Goal: Task Accomplishment & Management: Use online tool/utility

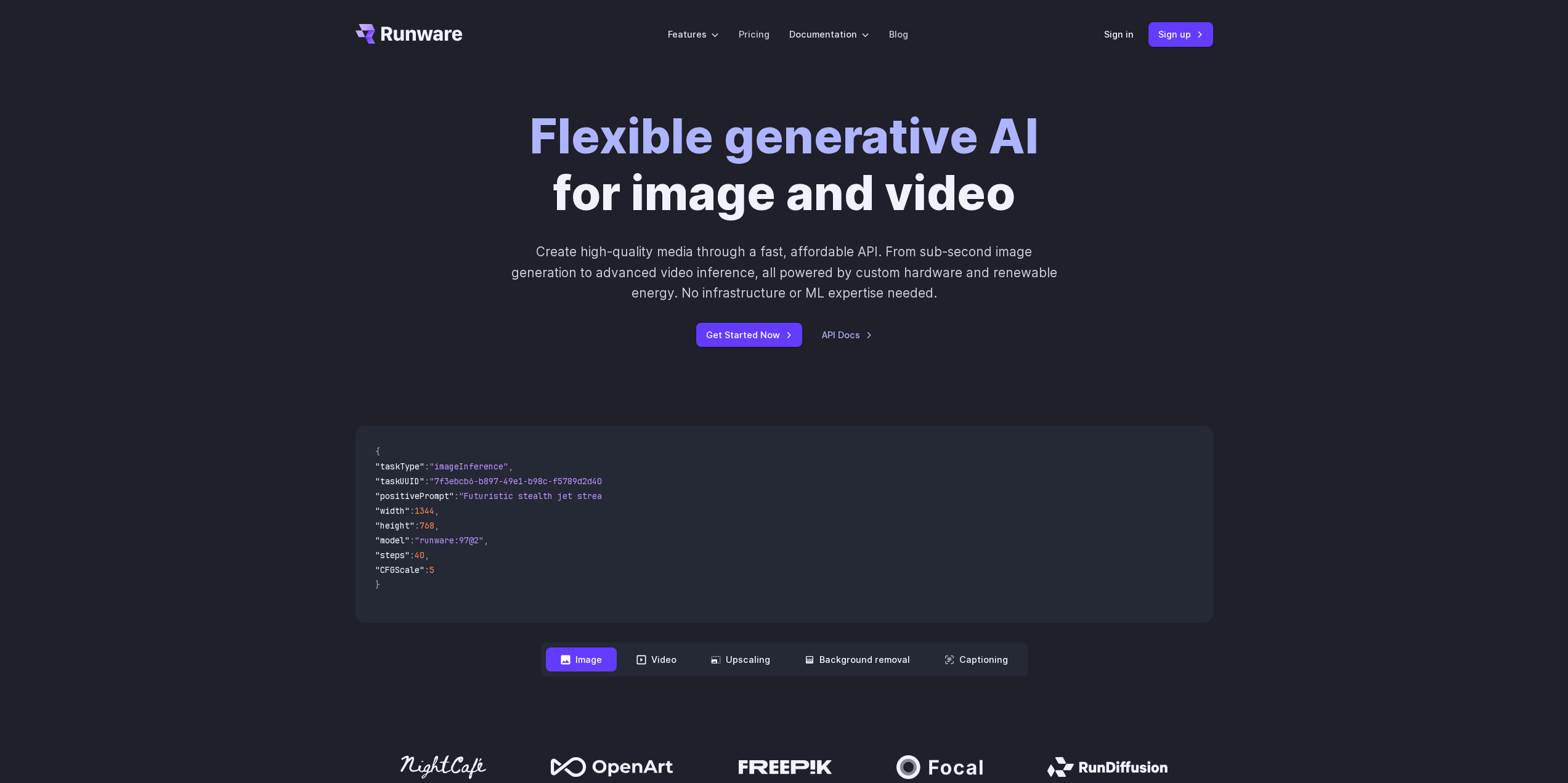
click at [1117, 41] on link "Sign in" at bounding box center [1119, 34] width 30 height 14
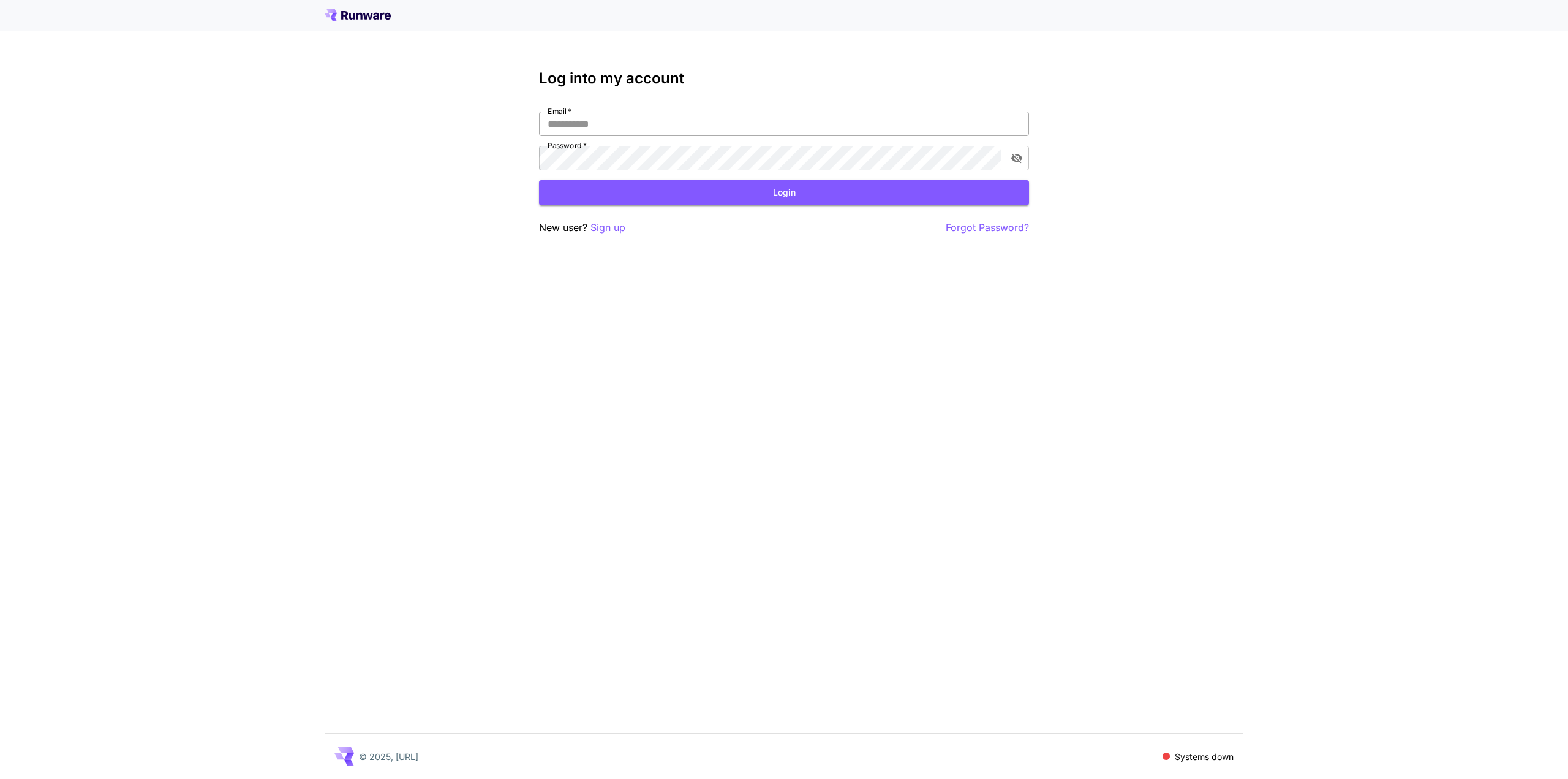
click at [612, 118] on input "Email   *" at bounding box center [784, 124] width 490 height 24
type input "**********"
click button "Login" at bounding box center [784, 193] width 490 height 25
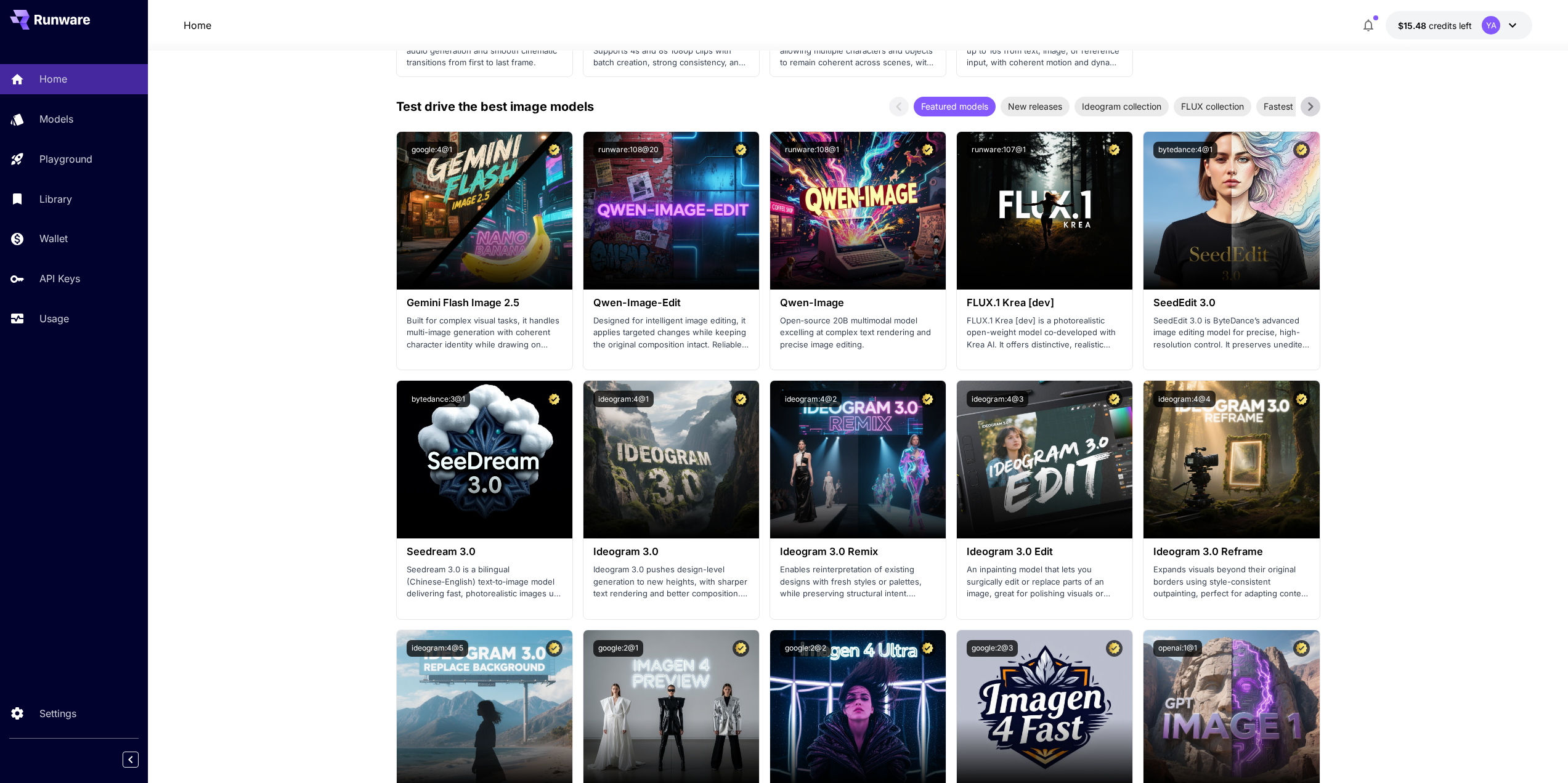
scroll to position [1335, 0]
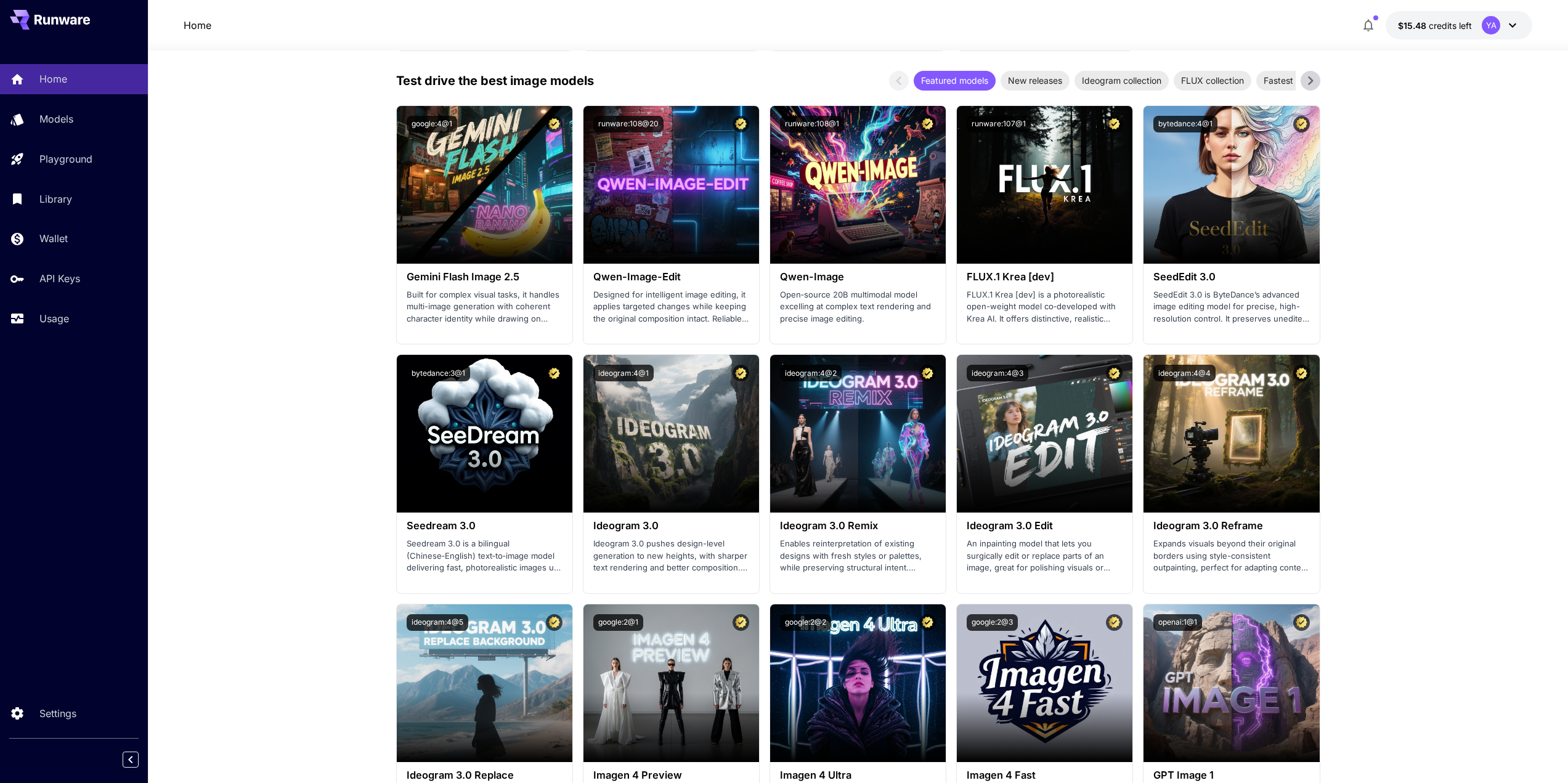
click at [270, 258] on section "Make your first image Completed 2 Set up billing Add Payment Method Create an A…" at bounding box center [858, 570] width 1420 height 3708
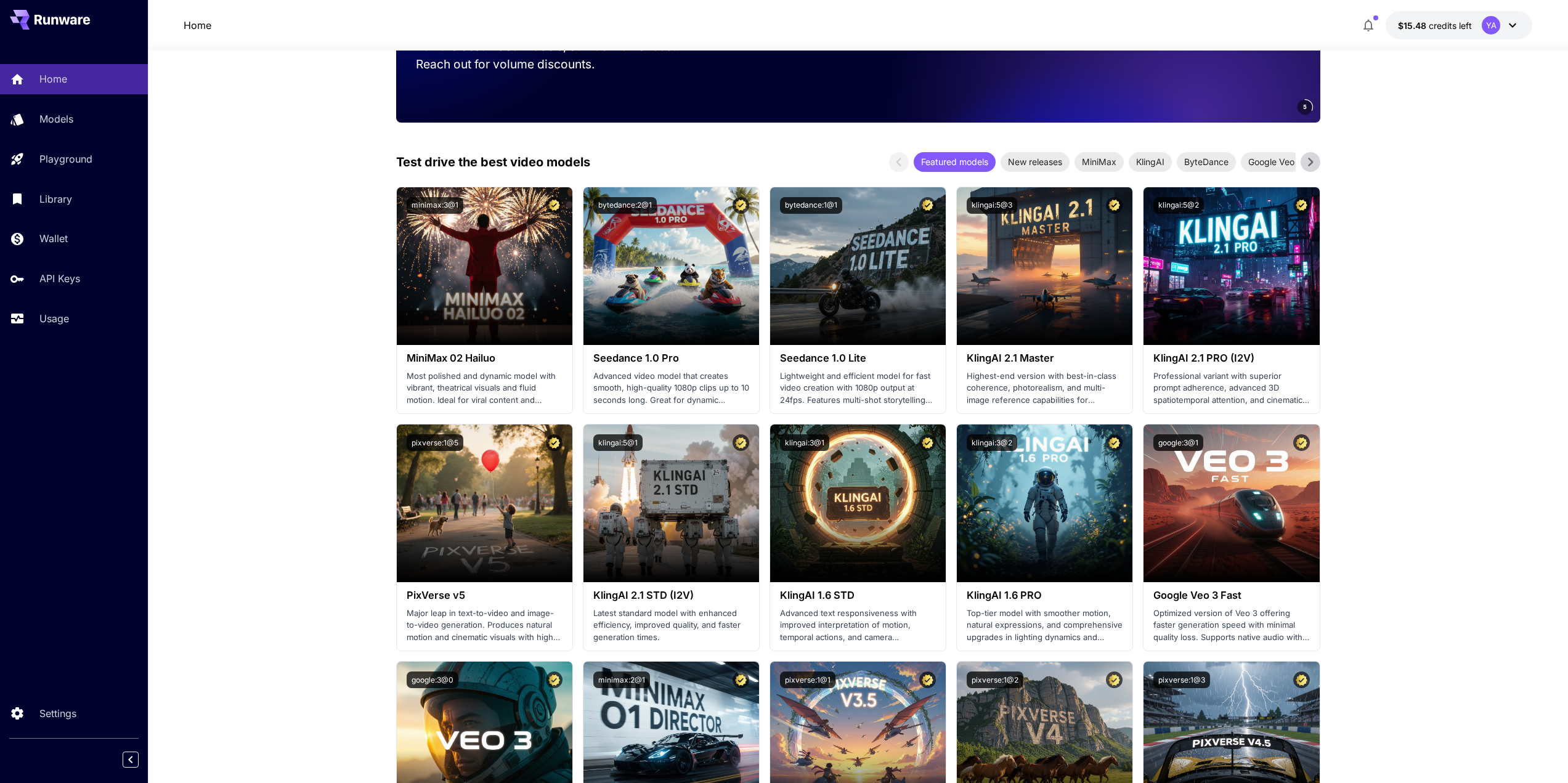
scroll to position [0, 0]
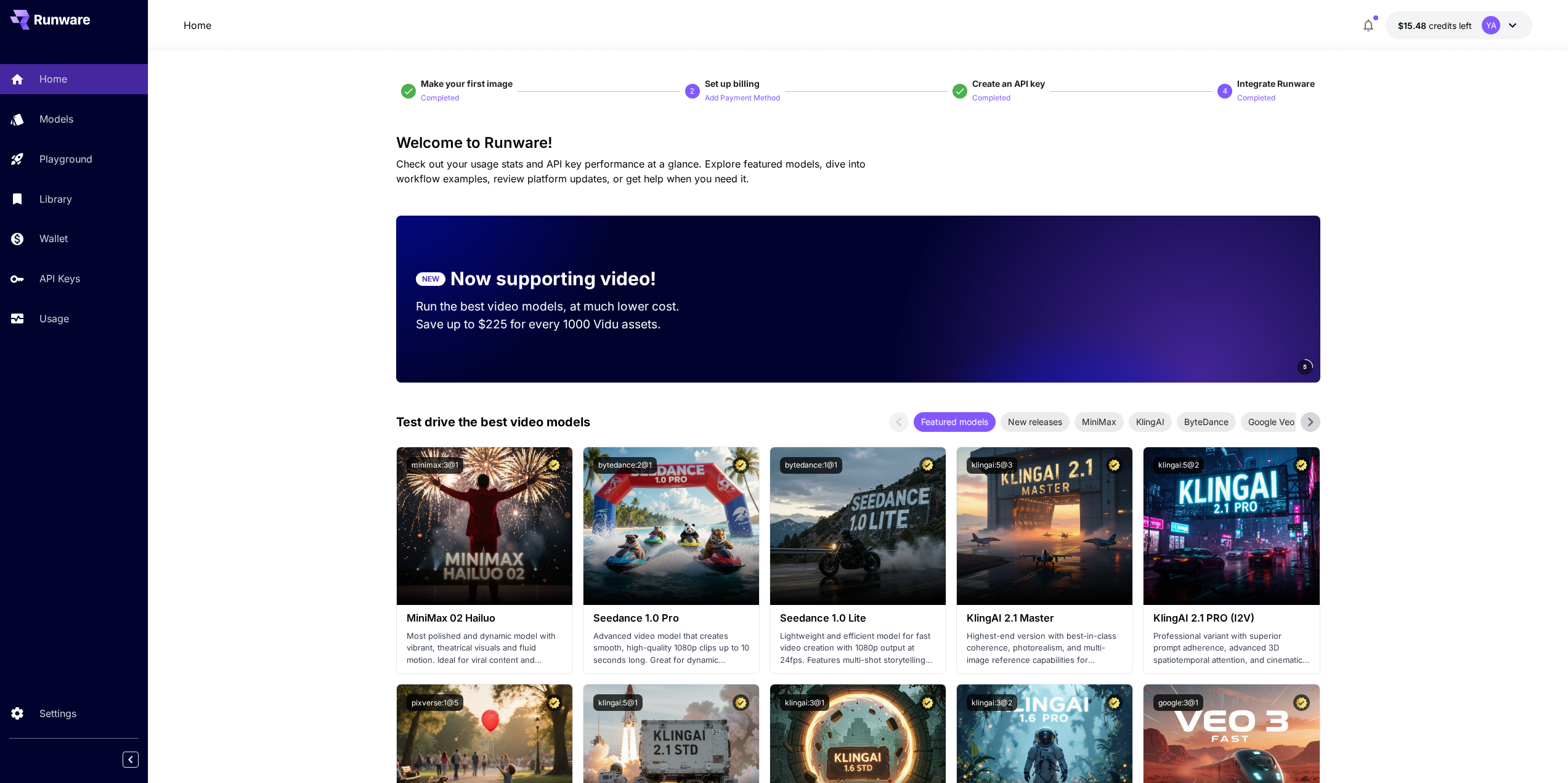
click at [1217, 285] on video at bounding box center [1147, 299] width 345 height 167
click at [599, 302] on p "Run the best video models, at much lower cost." at bounding box center [559, 306] width 287 height 18
drag, startPoint x: 509, startPoint y: 309, endPoint x: 595, endPoint y: 304, distance: 86.1
click at [566, 310] on p "Run the best video models, at much lower cost." at bounding box center [559, 306] width 287 height 18
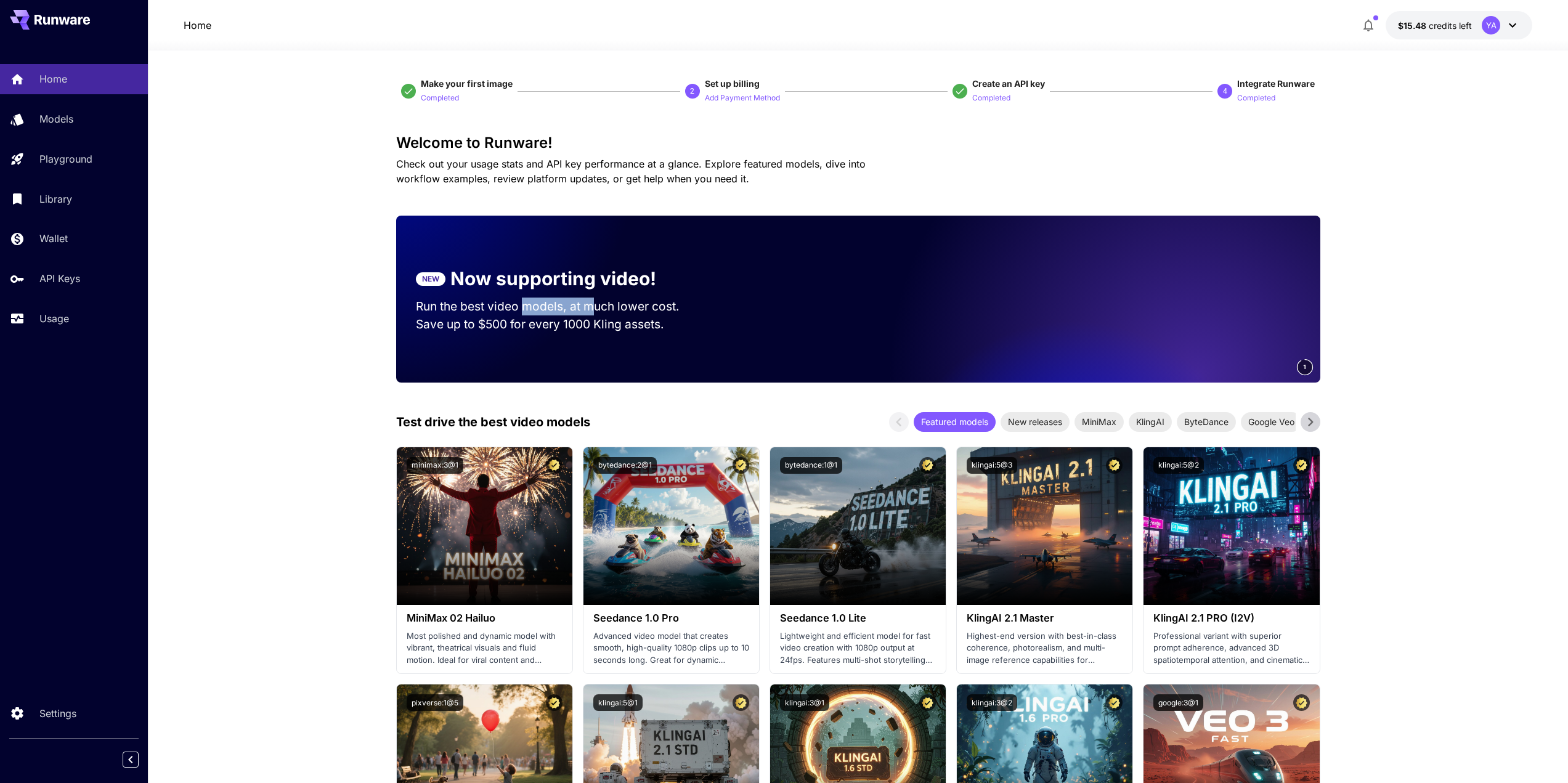
drag, startPoint x: 595, startPoint y: 304, endPoint x: 513, endPoint y: 315, distance: 82.7
click at [517, 314] on p "Run the best video models, at much lower cost." at bounding box center [559, 306] width 287 height 18
click at [453, 328] on p "Save up to $500 for every 1000 Kling assets." at bounding box center [559, 324] width 287 height 18
drag, startPoint x: 495, startPoint y: 322, endPoint x: 576, endPoint y: 322, distance: 81.0
click at [537, 322] on p "Save up to $350 for every 1000 Minimax assets." at bounding box center [559, 324] width 287 height 18
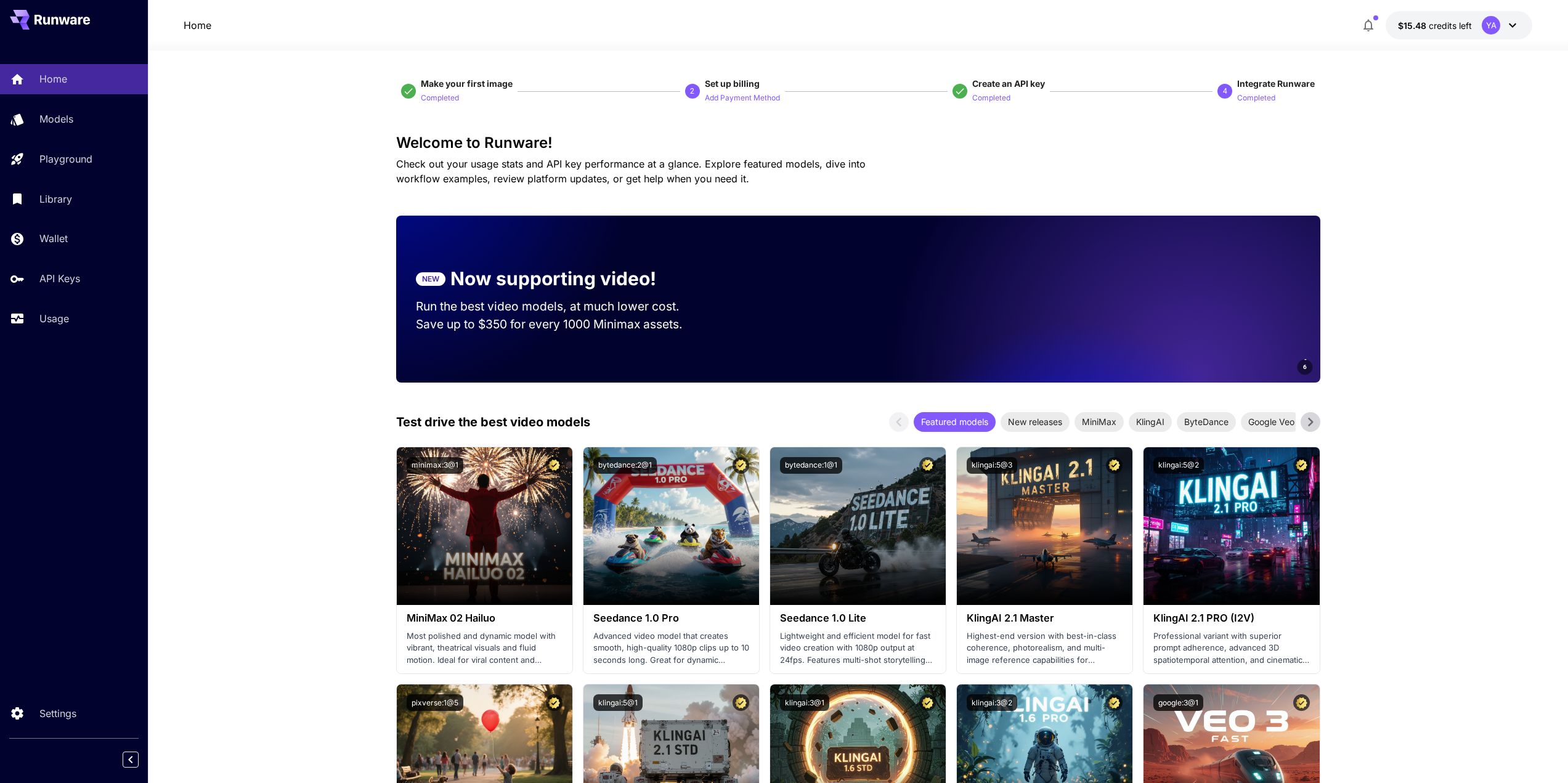
click at [576, 322] on p "Save up to $350 for every 1000 Minimax assets." at bounding box center [559, 324] width 287 height 18
drag, startPoint x: 663, startPoint y: 328, endPoint x: 740, endPoint y: 328, distance: 77.0
click at [697, 328] on p "Save up to $350 for every 1000 Minimax assets." at bounding box center [559, 324] width 287 height 18
click at [772, 328] on div "6" at bounding box center [1026, 299] width 588 height 167
click at [1119, 284] on video at bounding box center [1147, 299] width 345 height 167
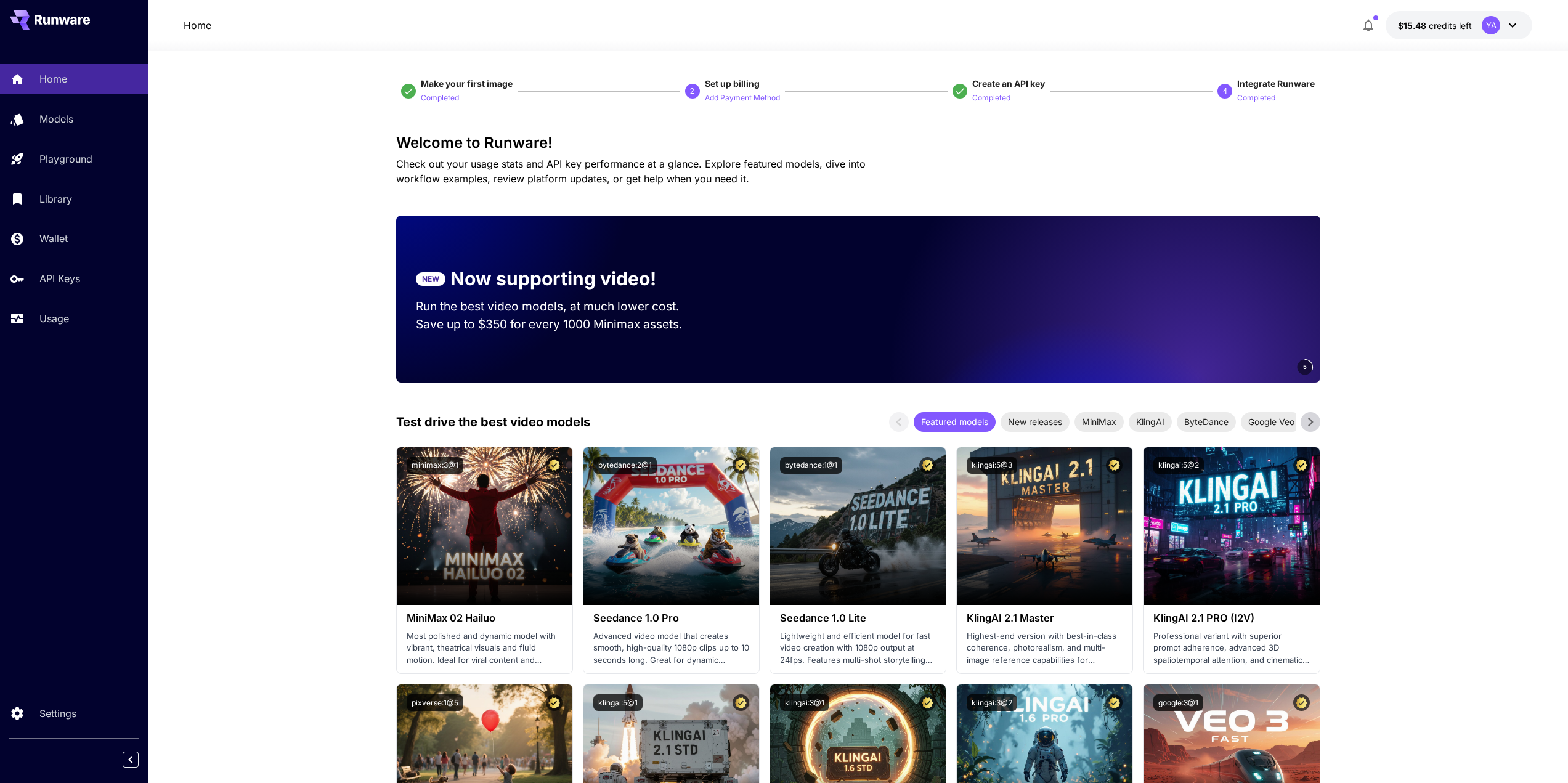
click at [1106, 235] on video at bounding box center [1147, 299] width 345 height 167
click at [1154, 231] on video at bounding box center [1147, 299] width 345 height 167
drag, startPoint x: 1085, startPoint y: 227, endPoint x: 888, endPoint y: 246, distance: 197.9
click at [888, 246] on div "3" at bounding box center [1026, 299] width 588 height 167
drag, startPoint x: 1140, startPoint y: 292, endPoint x: 976, endPoint y: 296, distance: 164.0
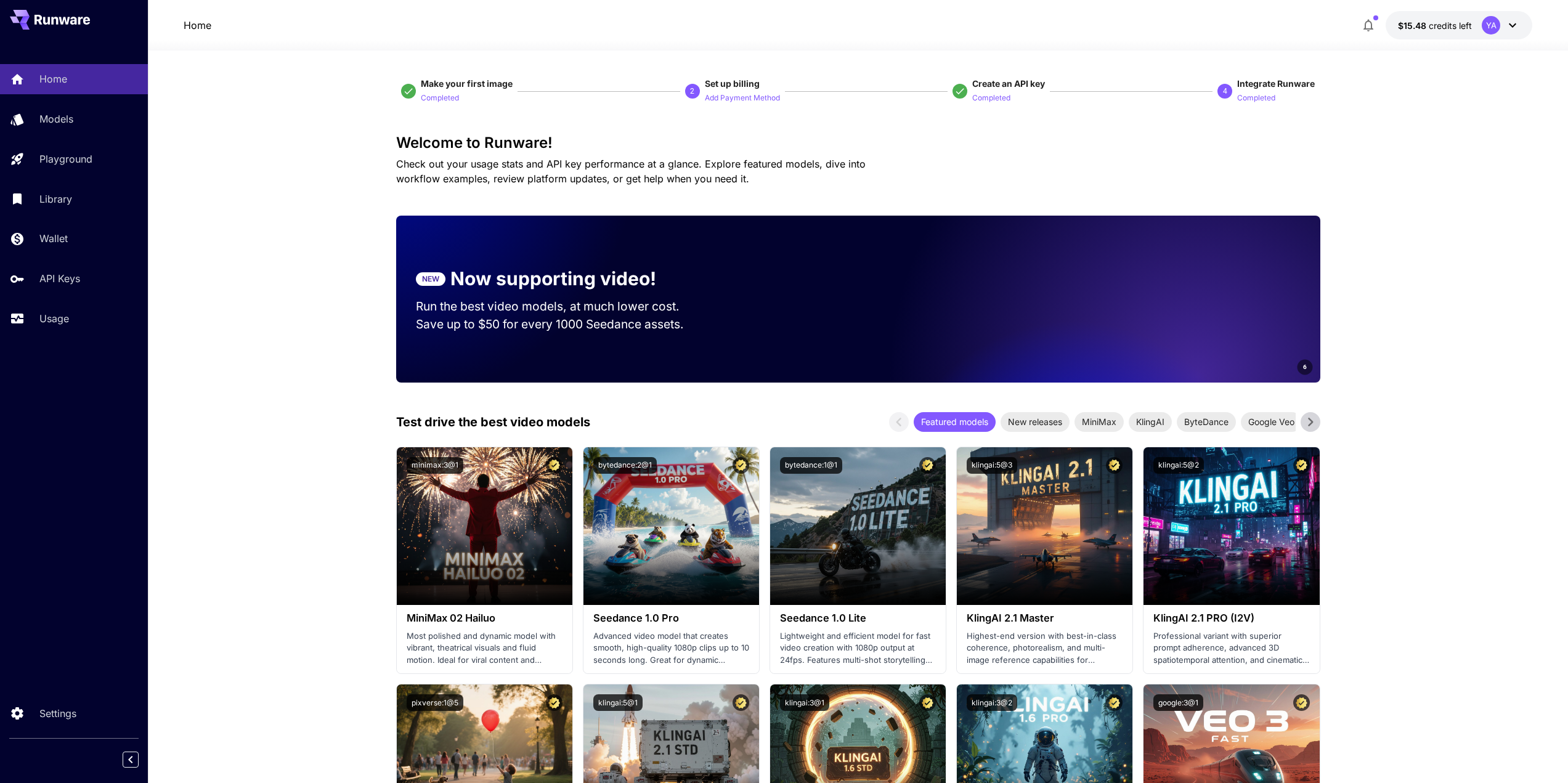
click at [979, 296] on video at bounding box center [1147, 299] width 345 height 167
drag, startPoint x: 1186, startPoint y: 294, endPoint x: 957, endPoint y: 270, distance: 230.3
click at [1000, 285] on video at bounding box center [1147, 299] width 345 height 167
drag, startPoint x: 1217, startPoint y: 274, endPoint x: 994, endPoint y: 235, distance: 226.4
click at [1054, 261] on video at bounding box center [1147, 299] width 345 height 167
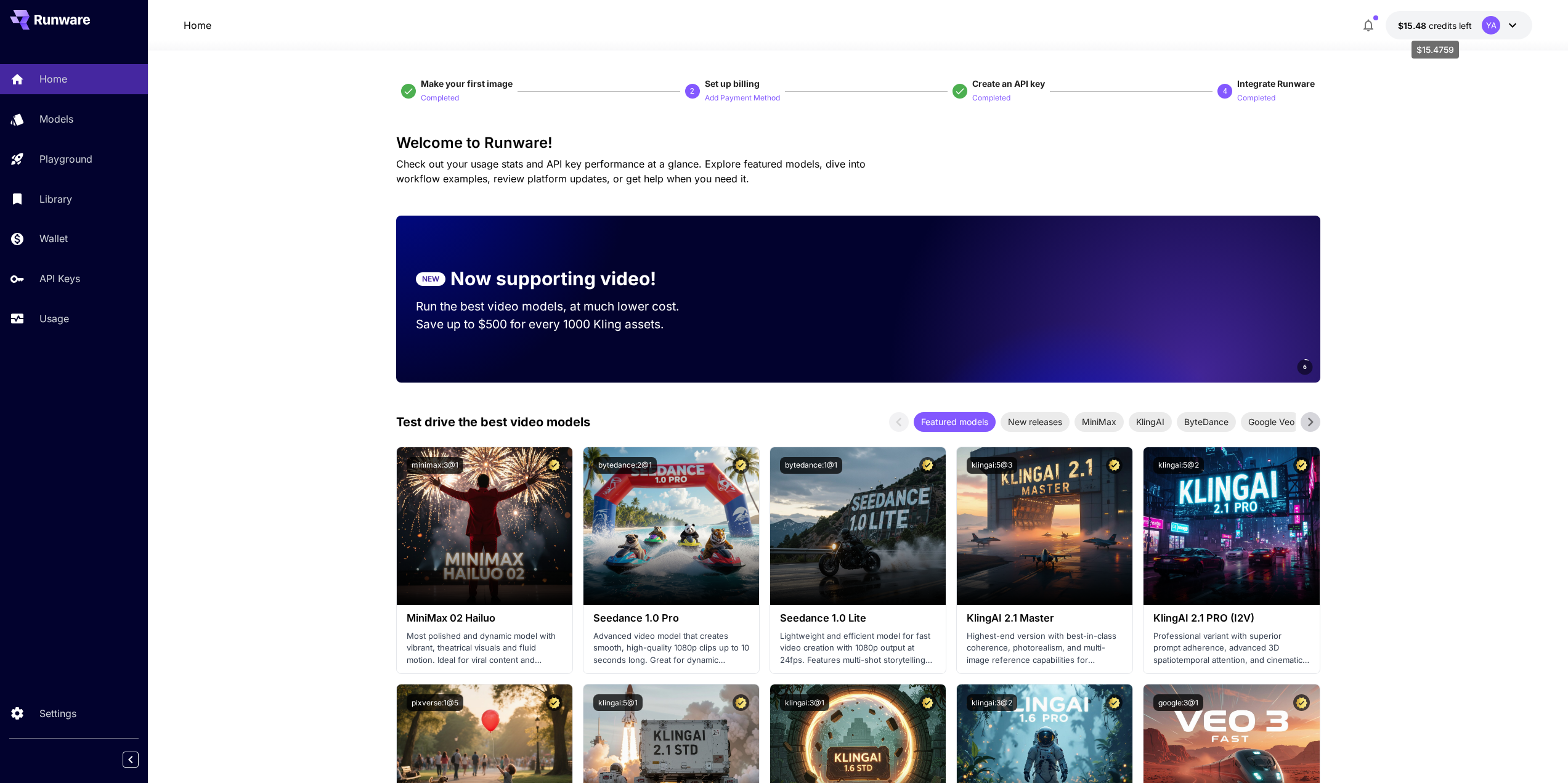
click at [1420, 31] on p "$15.48 credits left" at bounding box center [1435, 25] width 74 height 13
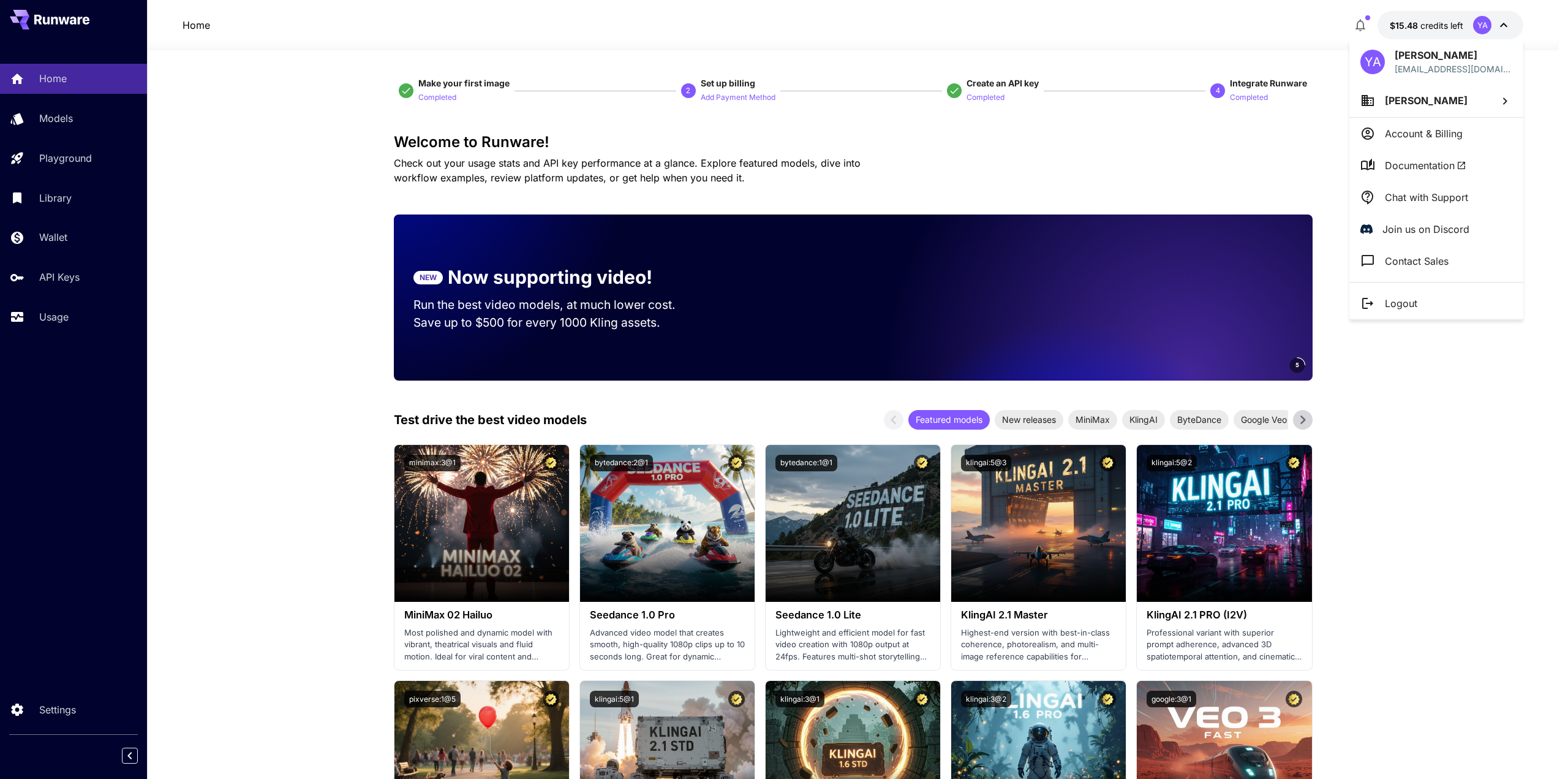
click at [1182, 140] on div at bounding box center [784, 390] width 1568 height 779
